Goal: Navigation & Orientation: Find specific page/section

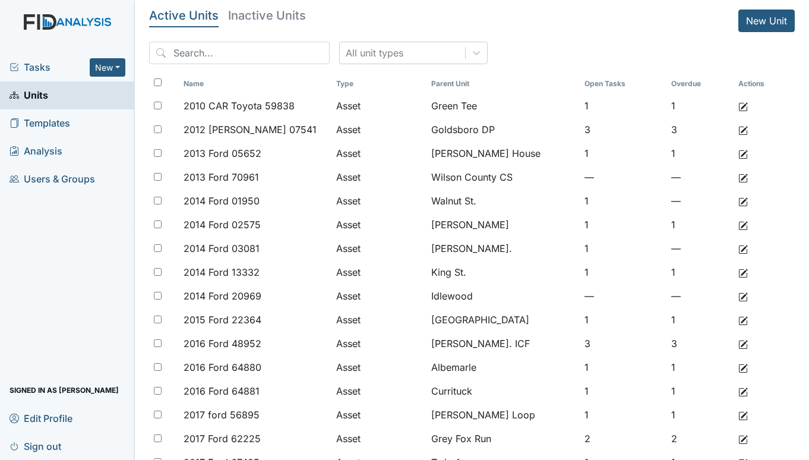
click at [34, 65] on span "Tasks" at bounding box center [50, 67] width 80 height 14
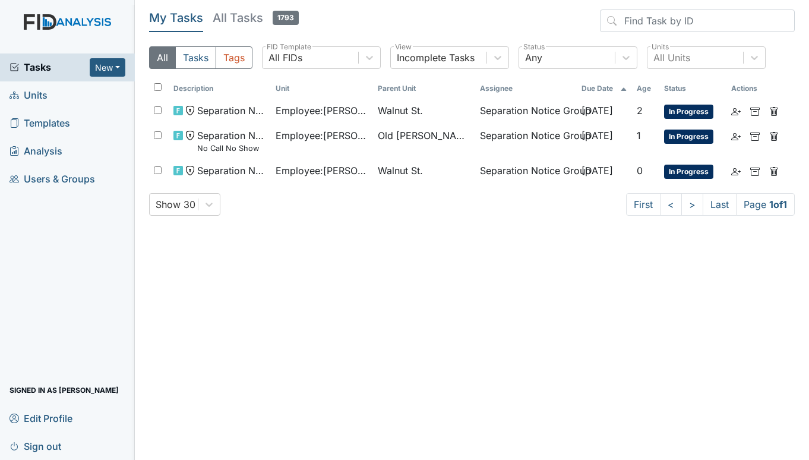
click at [24, 88] on span "Units" at bounding box center [29, 95] width 38 height 18
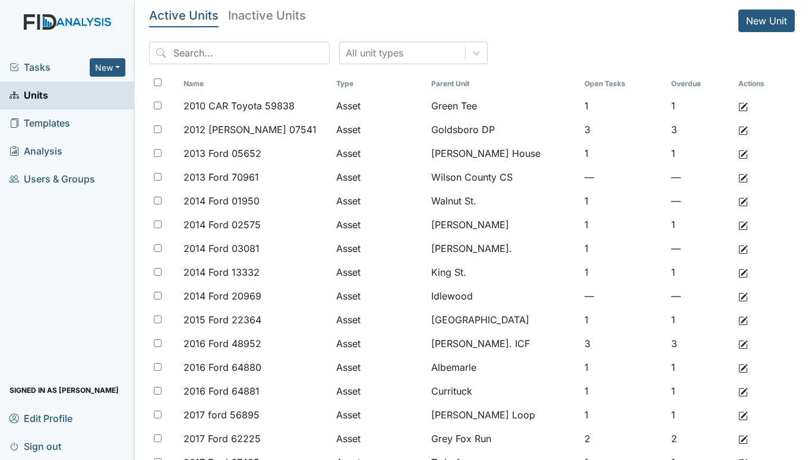
click at [36, 64] on span "Tasks" at bounding box center [50, 67] width 80 height 14
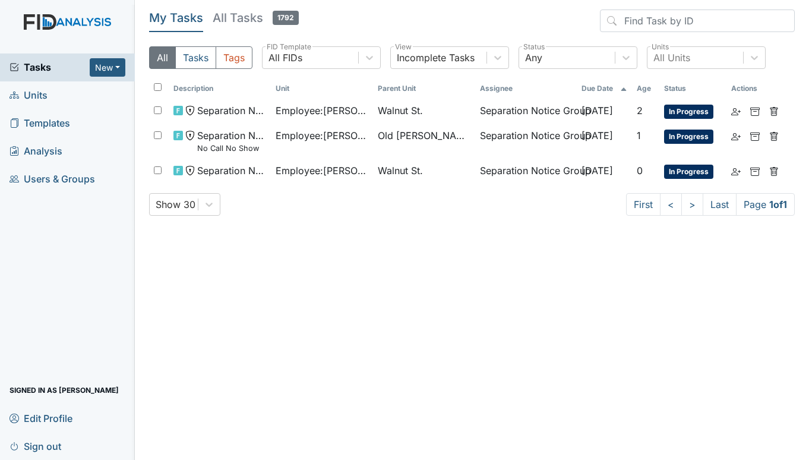
click at [48, 97] on link "Units" at bounding box center [67, 95] width 135 height 28
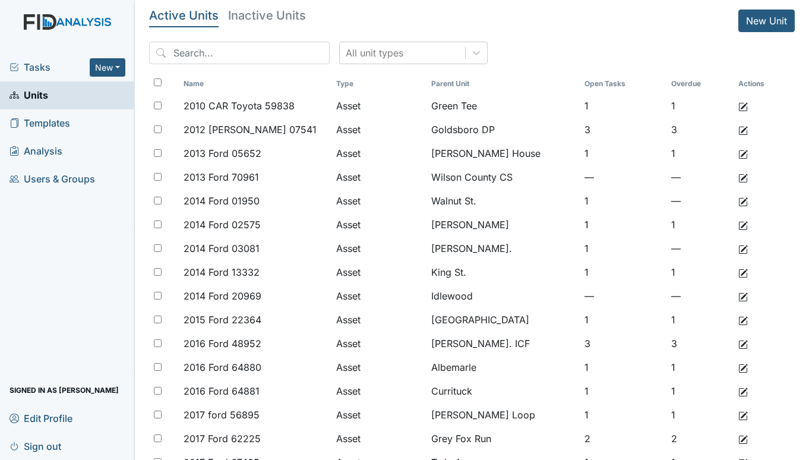
click at [45, 70] on span "Tasks" at bounding box center [50, 67] width 80 height 14
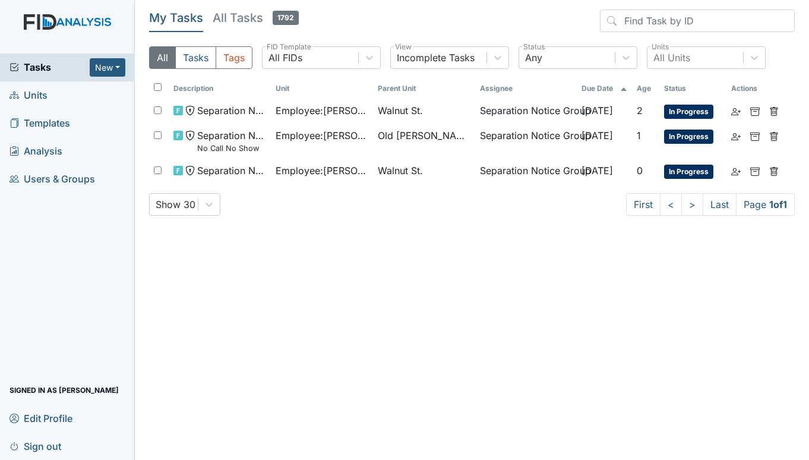
click at [45, 97] on span "Units" at bounding box center [29, 95] width 38 height 18
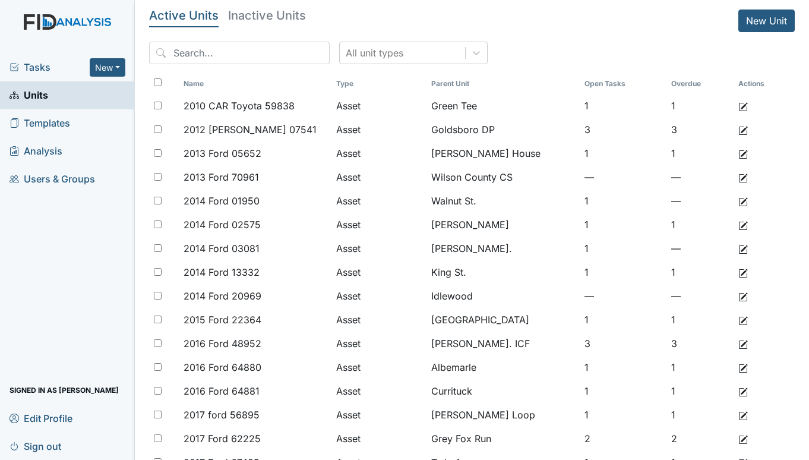
click at [29, 67] on span "Tasks" at bounding box center [50, 67] width 80 height 14
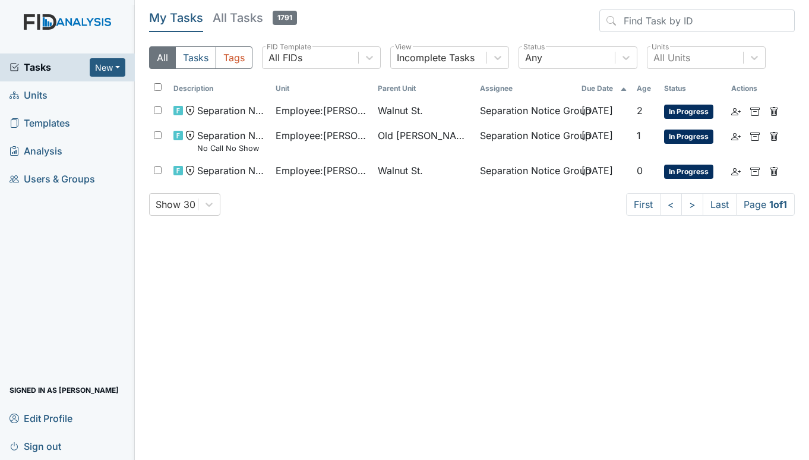
click at [24, 93] on span "Units" at bounding box center [29, 95] width 38 height 18
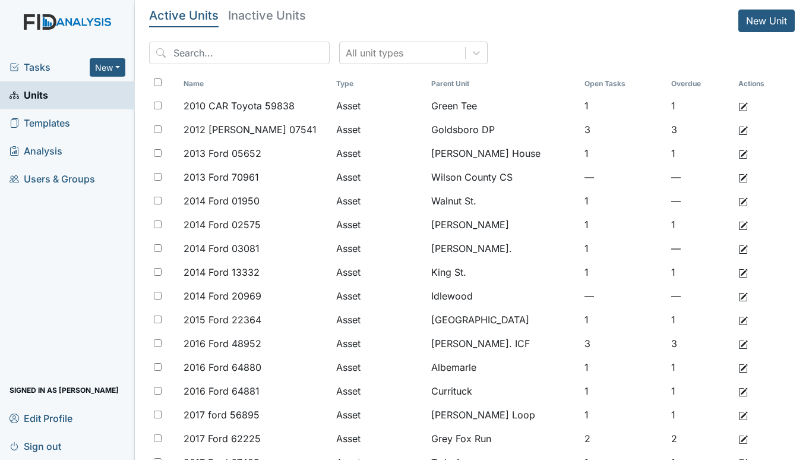
click at [40, 67] on span "Tasks" at bounding box center [50, 67] width 80 height 14
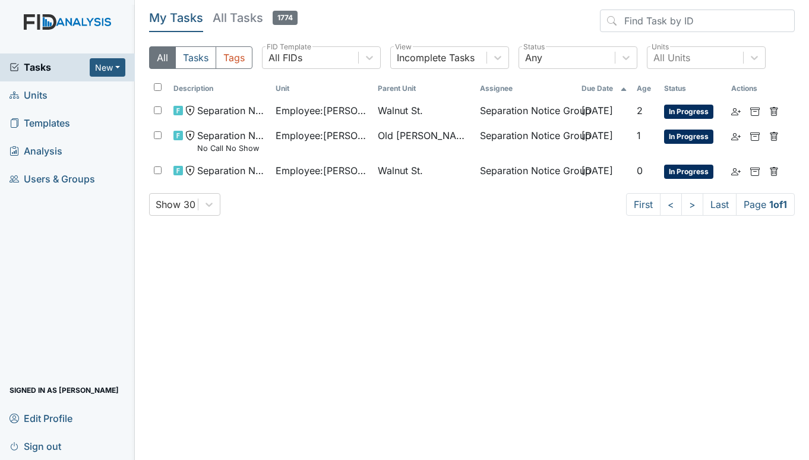
click at [36, 83] on link "Units" at bounding box center [67, 95] width 135 height 28
